Goal: Find specific page/section: Find specific page/section

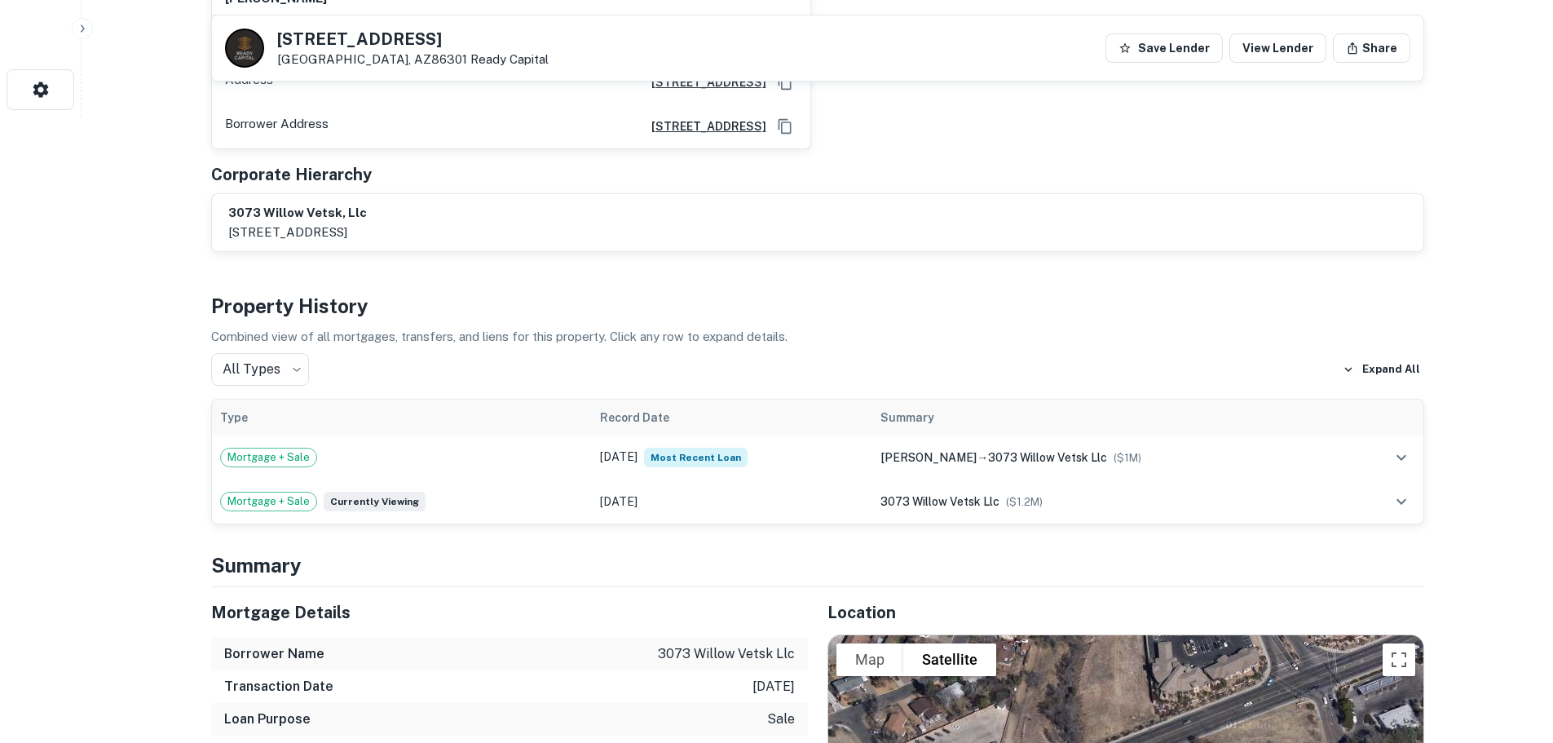
scroll to position [652, 0]
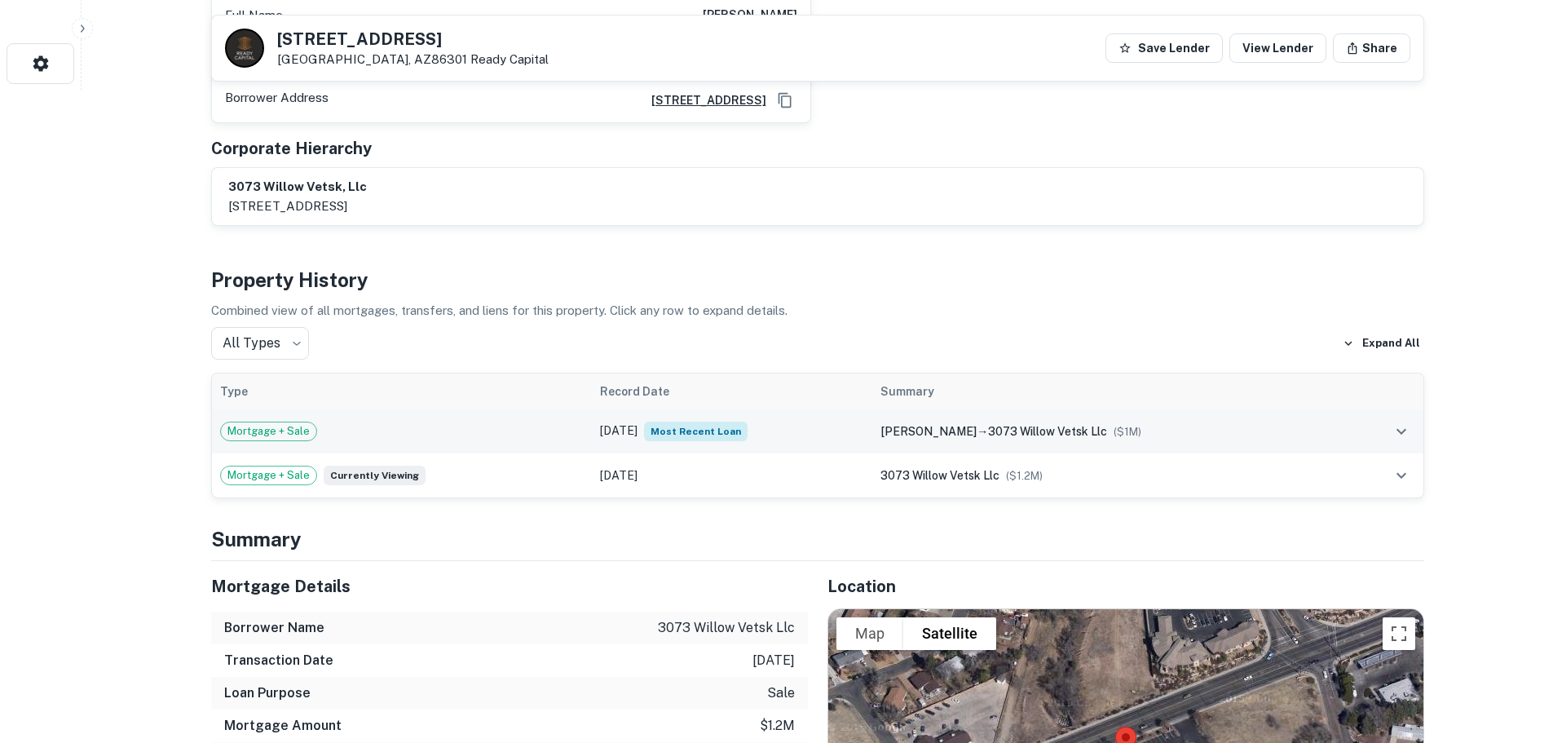
click at [475, 409] on td "Mortgage + Sale" at bounding box center [402, 431] width 380 height 44
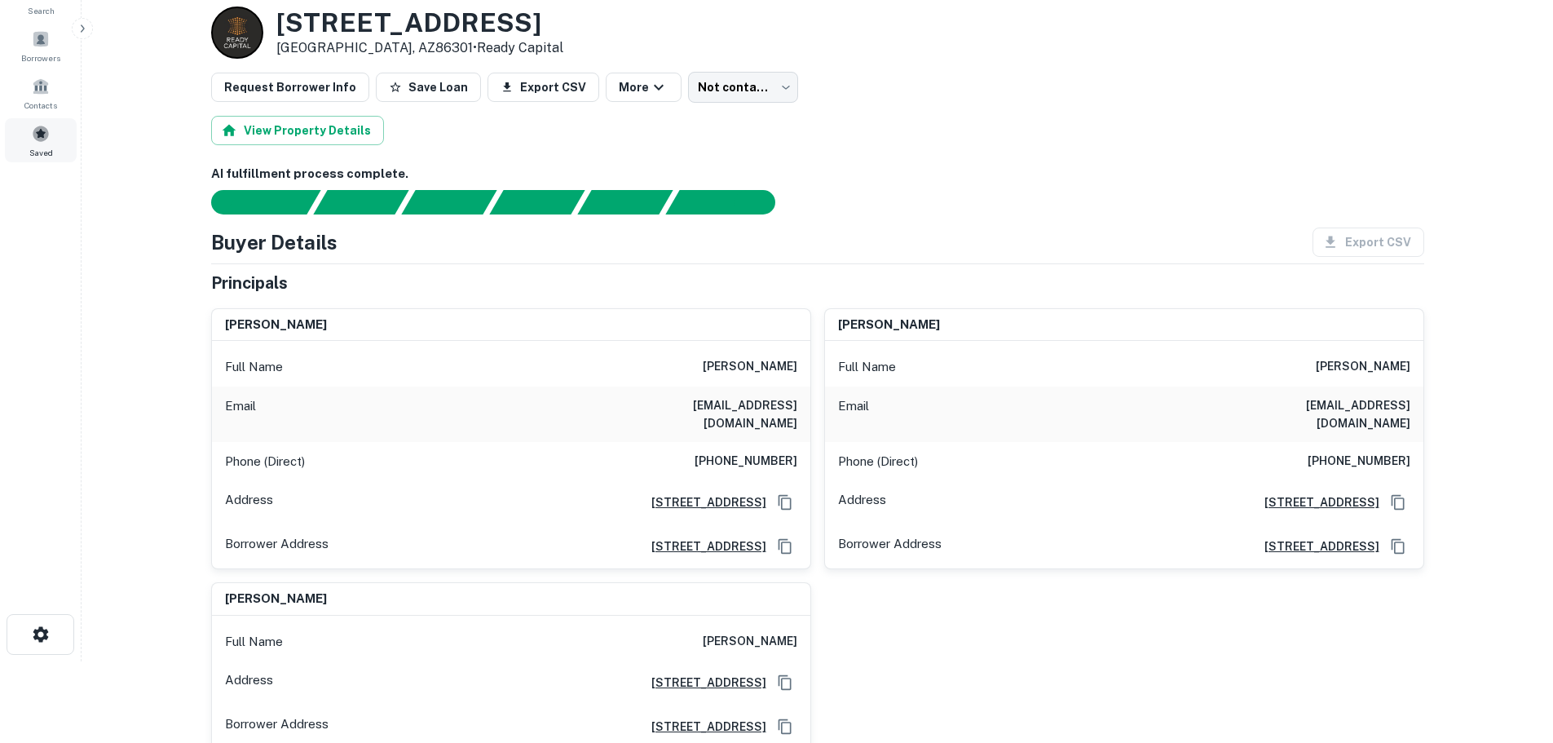
scroll to position [0, 0]
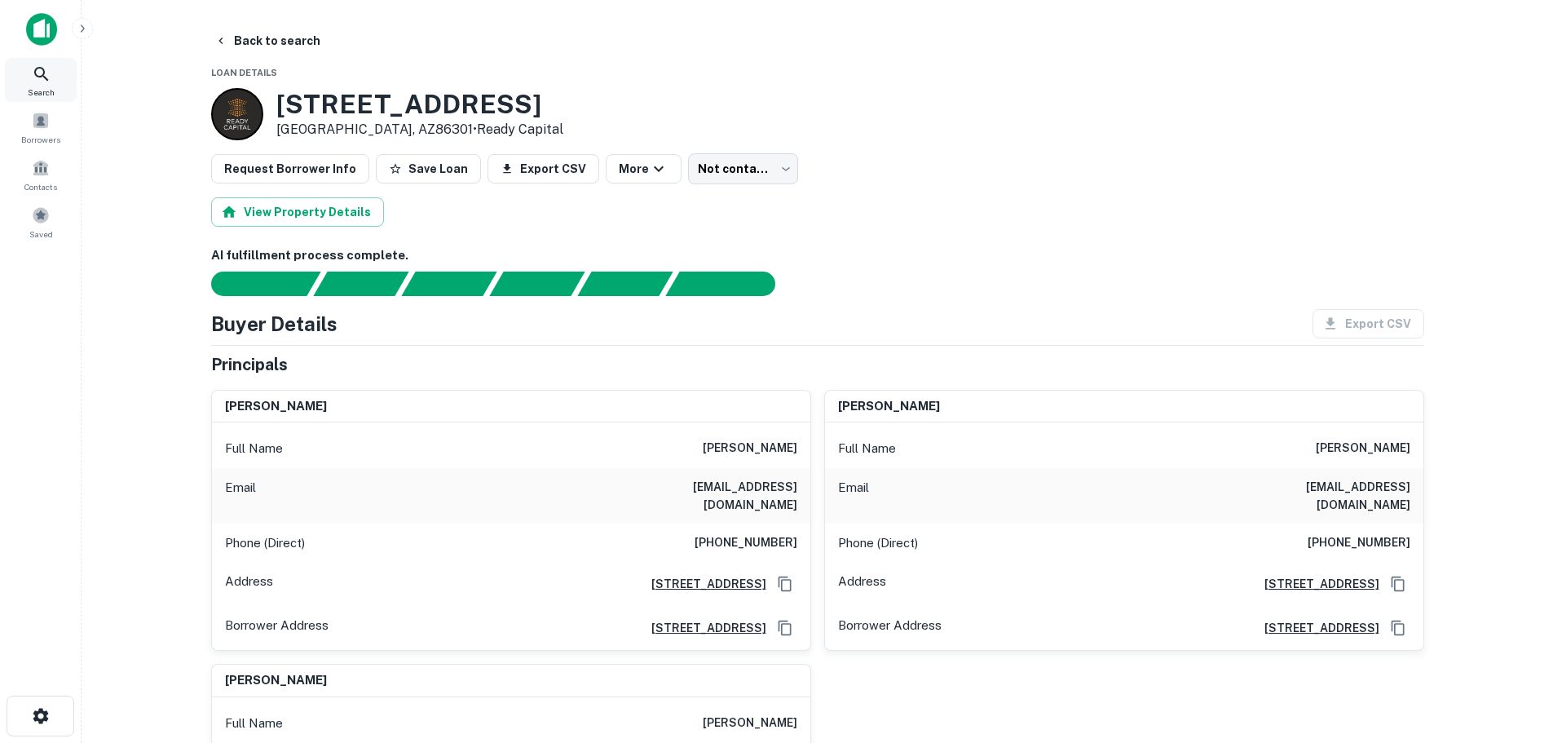
click at [51, 88] on span "Search" at bounding box center [41, 92] width 27 height 13
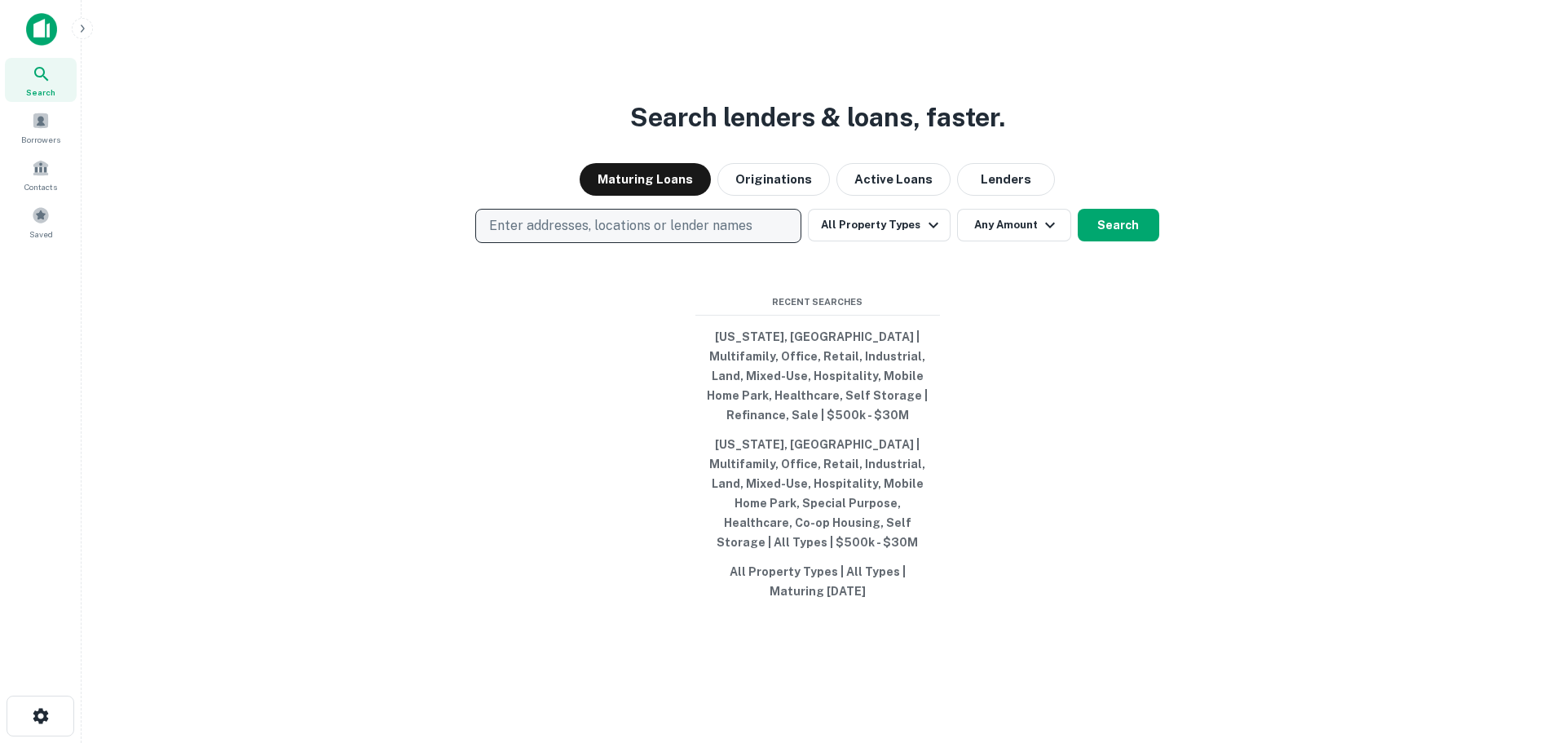
click at [612, 228] on p "Enter addresses, locations or lender names" at bounding box center [620, 226] width 263 height 20
type input "**********"
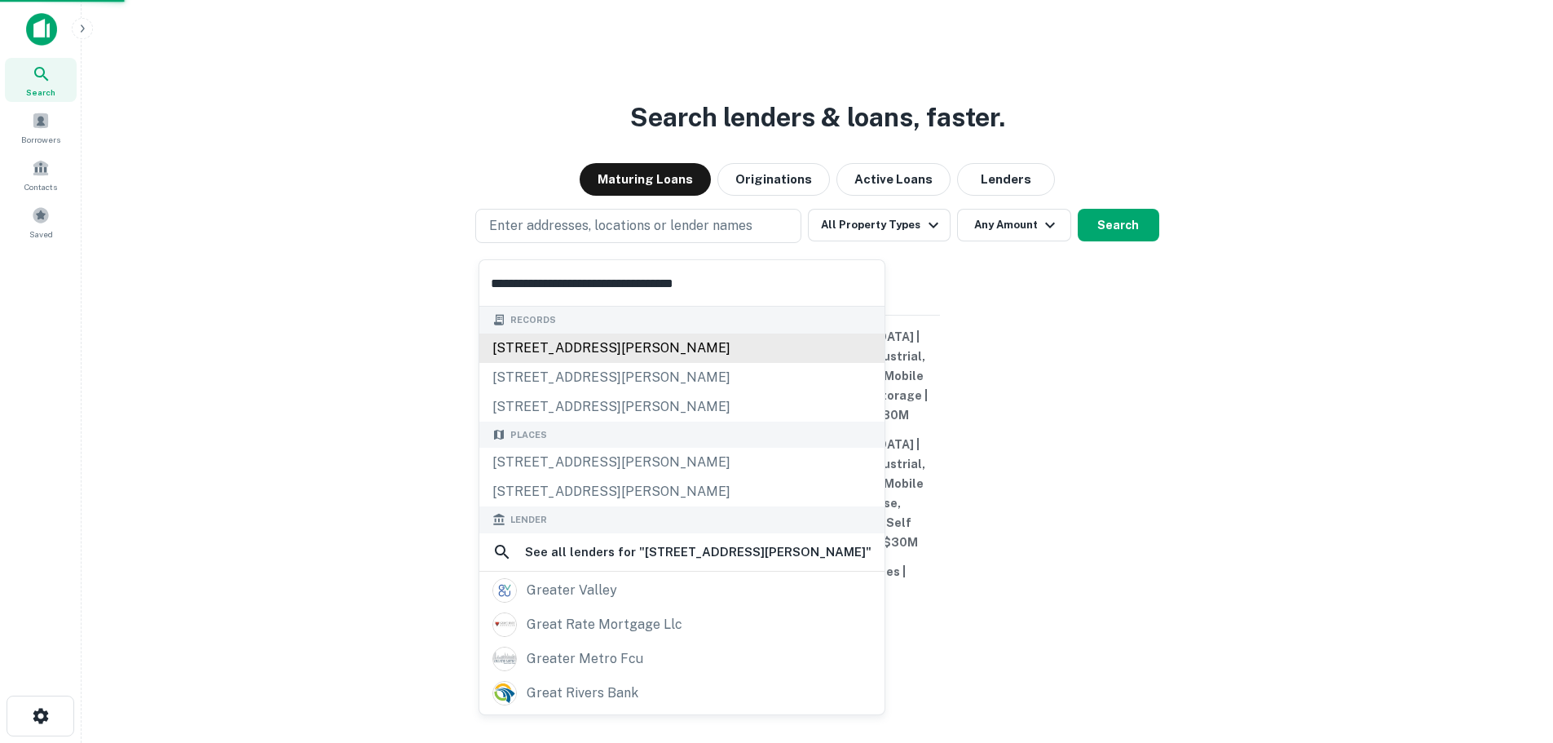
click at [554, 343] on div "[STREET_ADDRESS][PERSON_NAME]" at bounding box center [681, 348] width 405 height 29
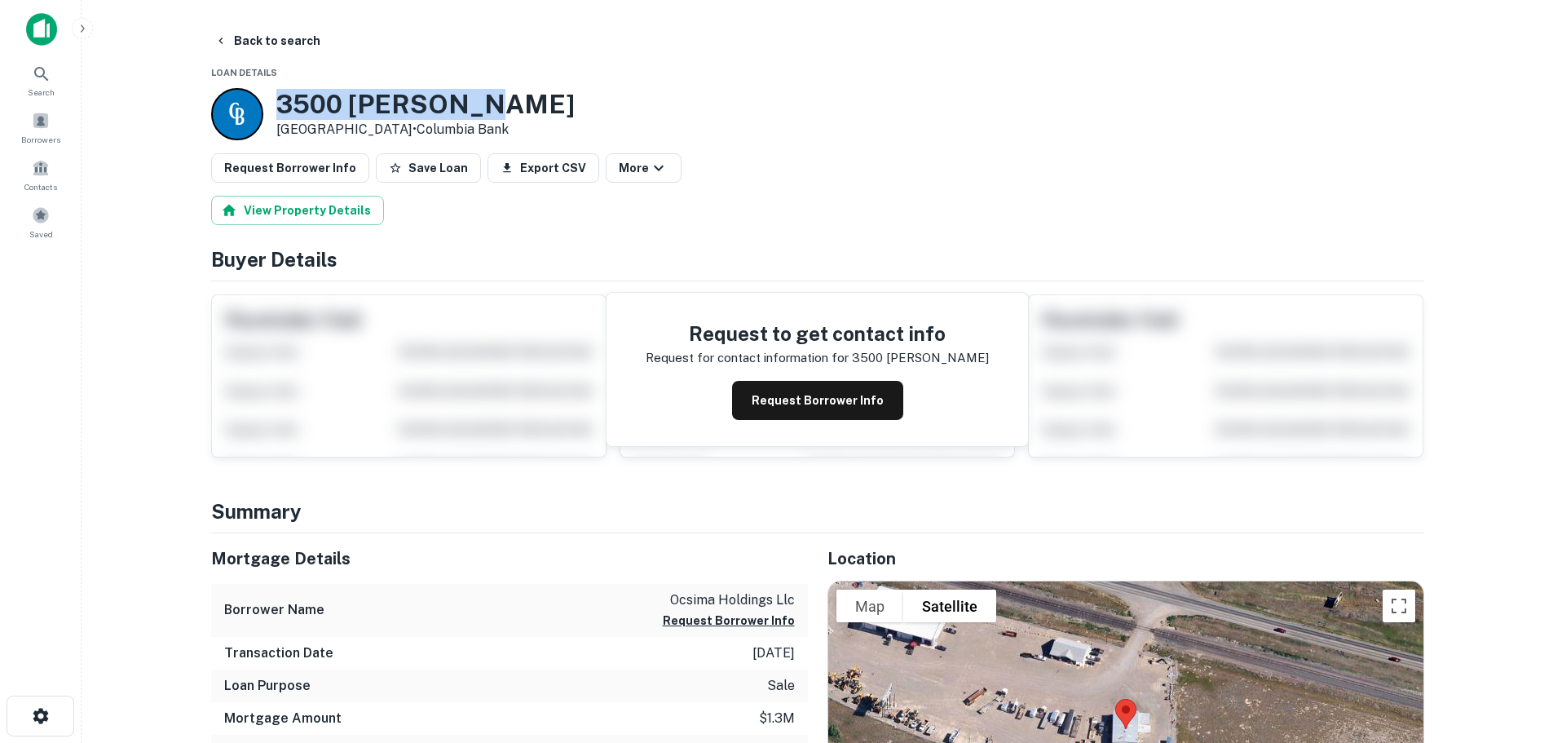
drag, startPoint x: 510, startPoint y: 99, endPoint x: 264, endPoint y: 102, distance: 246.3
click at [264, 102] on div "[STREET_ADDRESS][PERSON_NAME] • Columbia Bank" at bounding box center [817, 114] width 1213 height 52
copy div "3500 [PERSON_NAME]"
